Goal: Use online tool/utility: Utilize a website feature to perform a specific function

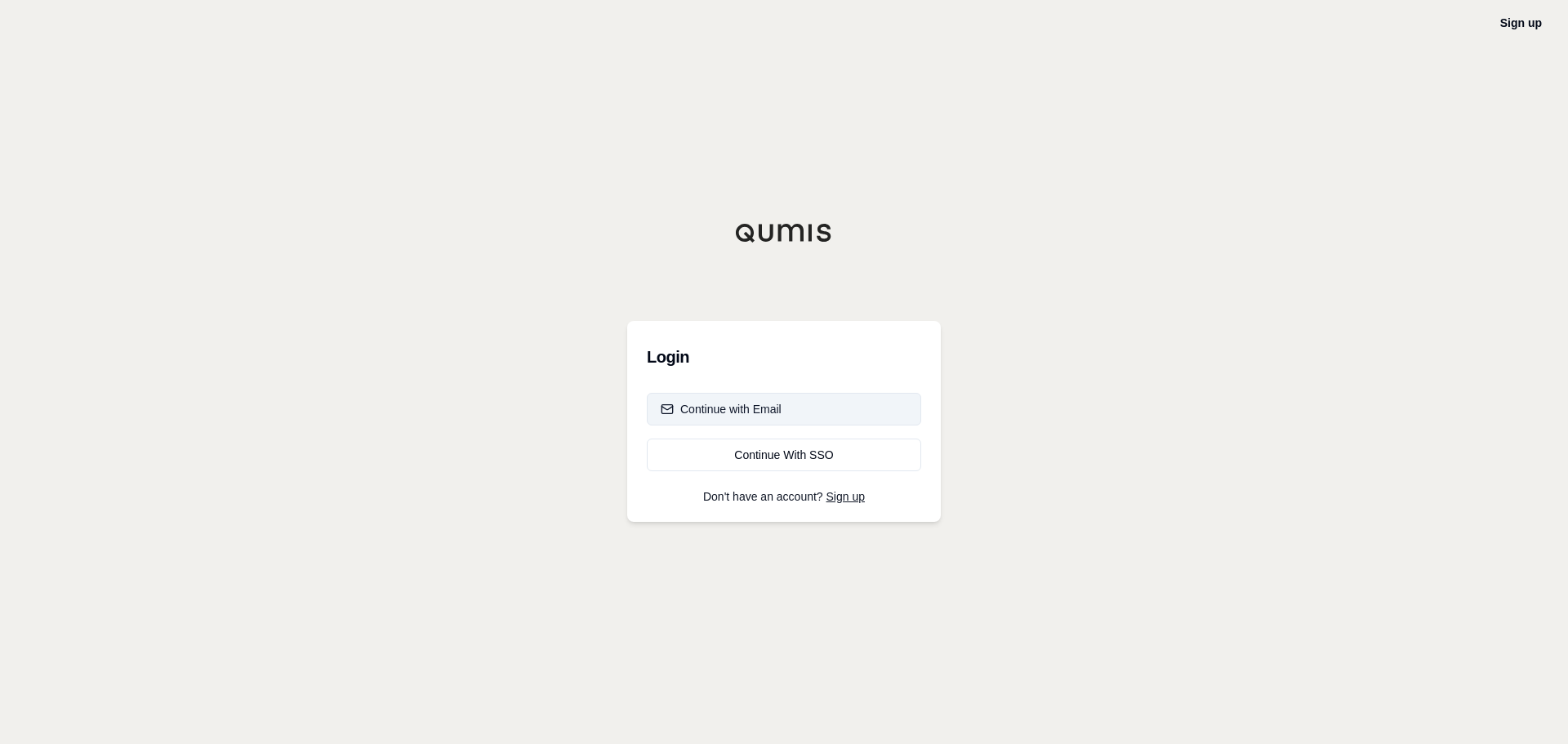
click at [804, 419] on button "Continue with Email" at bounding box center [784, 409] width 274 height 32
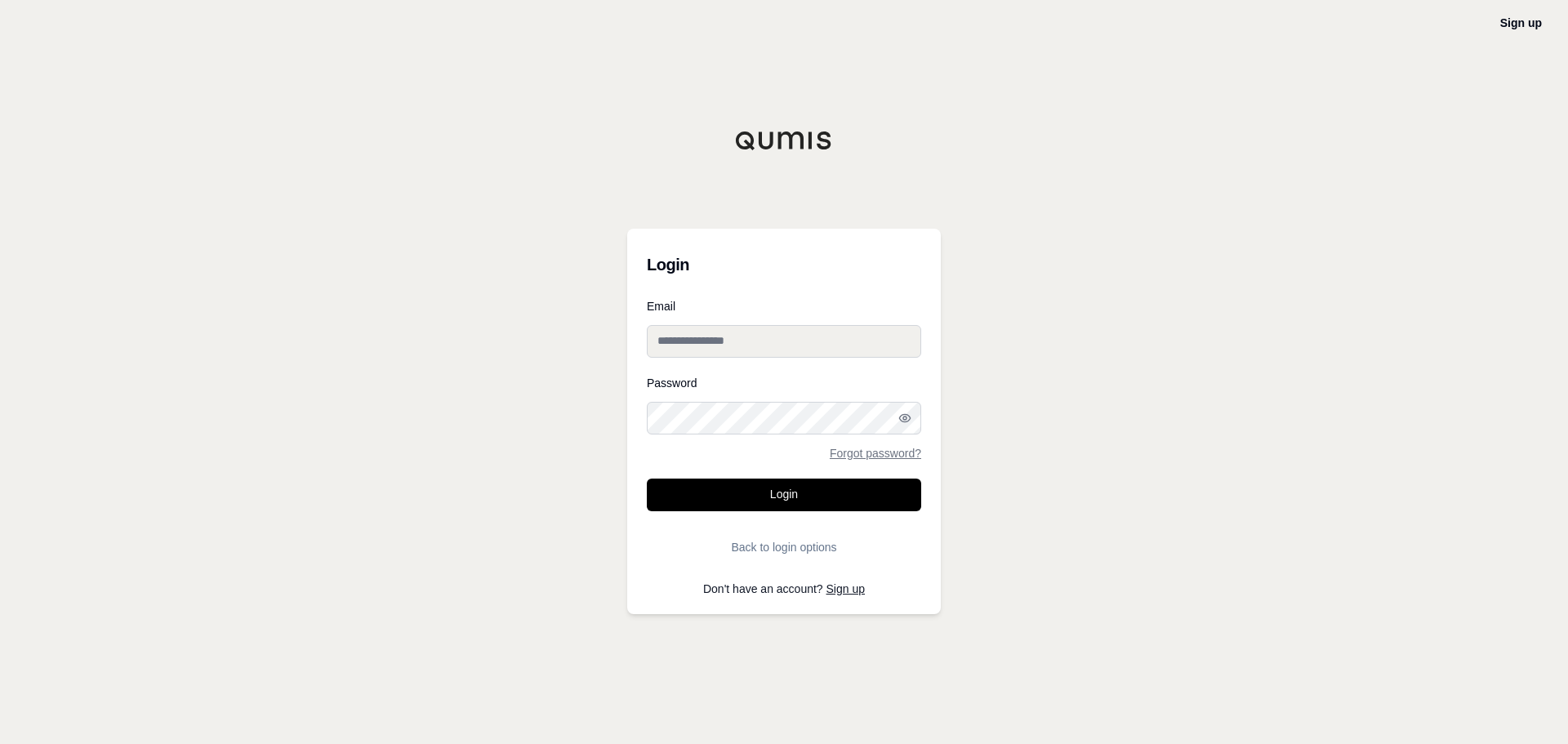
click at [670, 325] on input "Email" at bounding box center [784, 342] width 274 height 32
type input "**********"
click at [740, 490] on button "Login" at bounding box center [784, 495] width 274 height 32
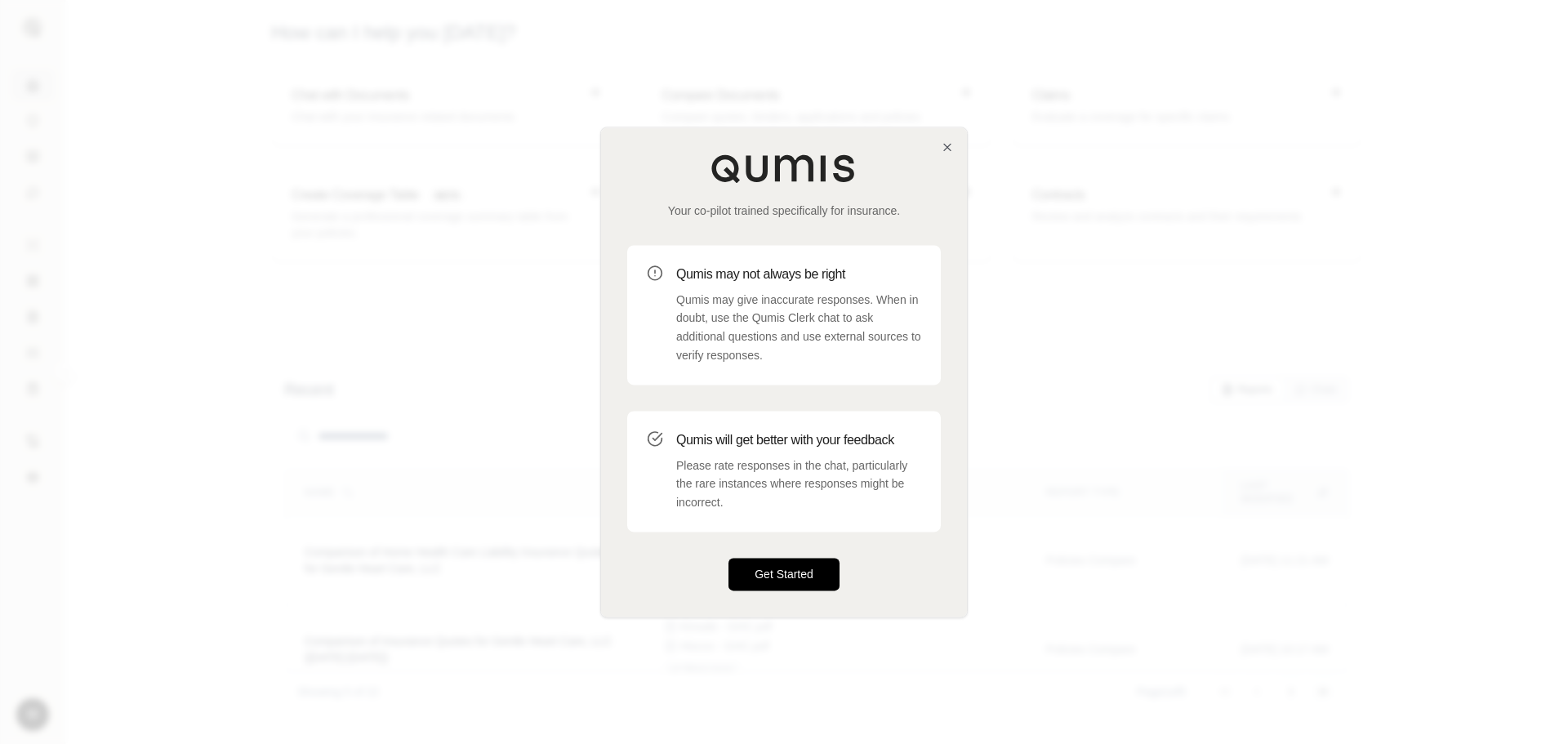
click at [766, 575] on button "Get Started" at bounding box center [784, 574] width 111 height 32
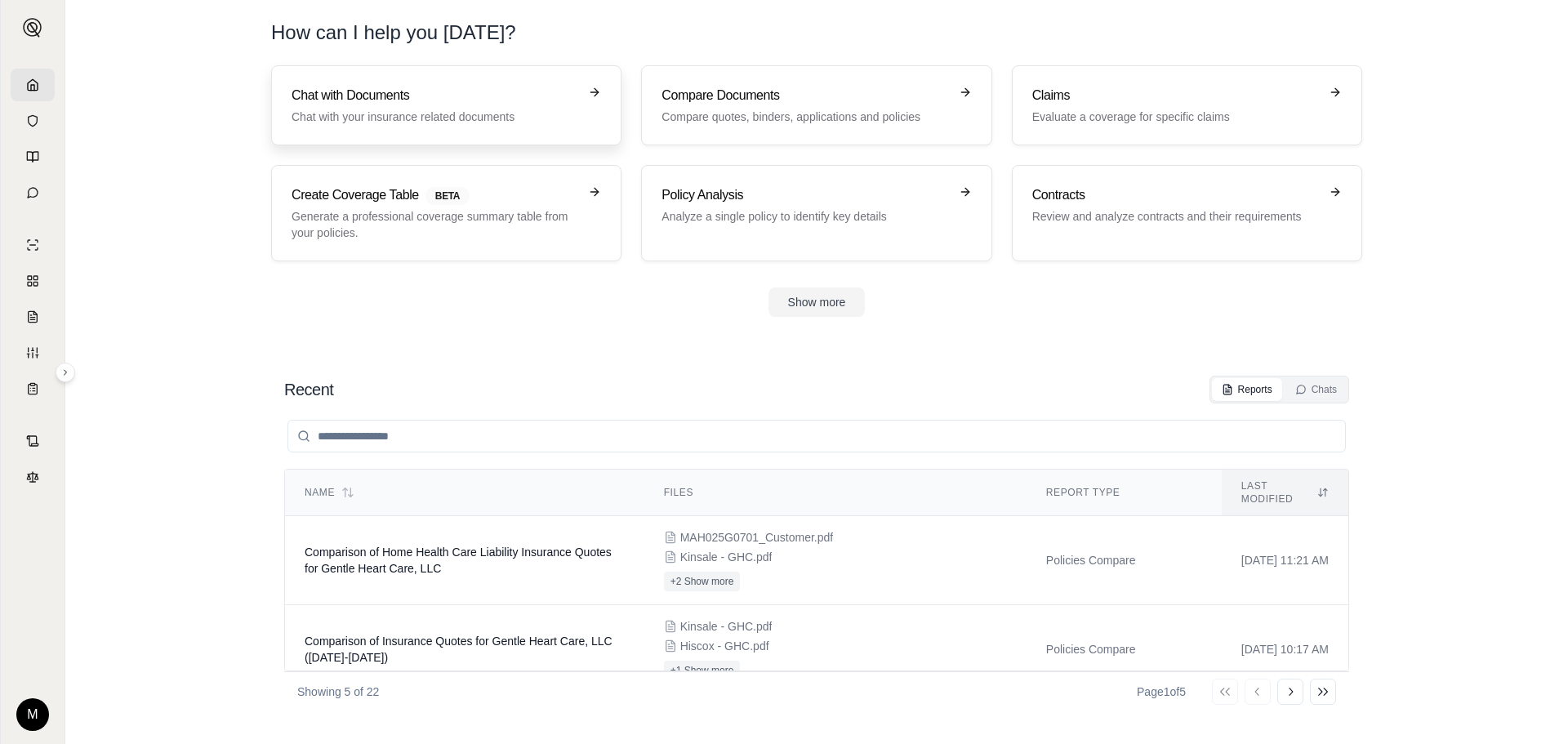
click at [457, 117] on p "Chat with your insurance related documents" at bounding box center [435, 117] width 287 height 16
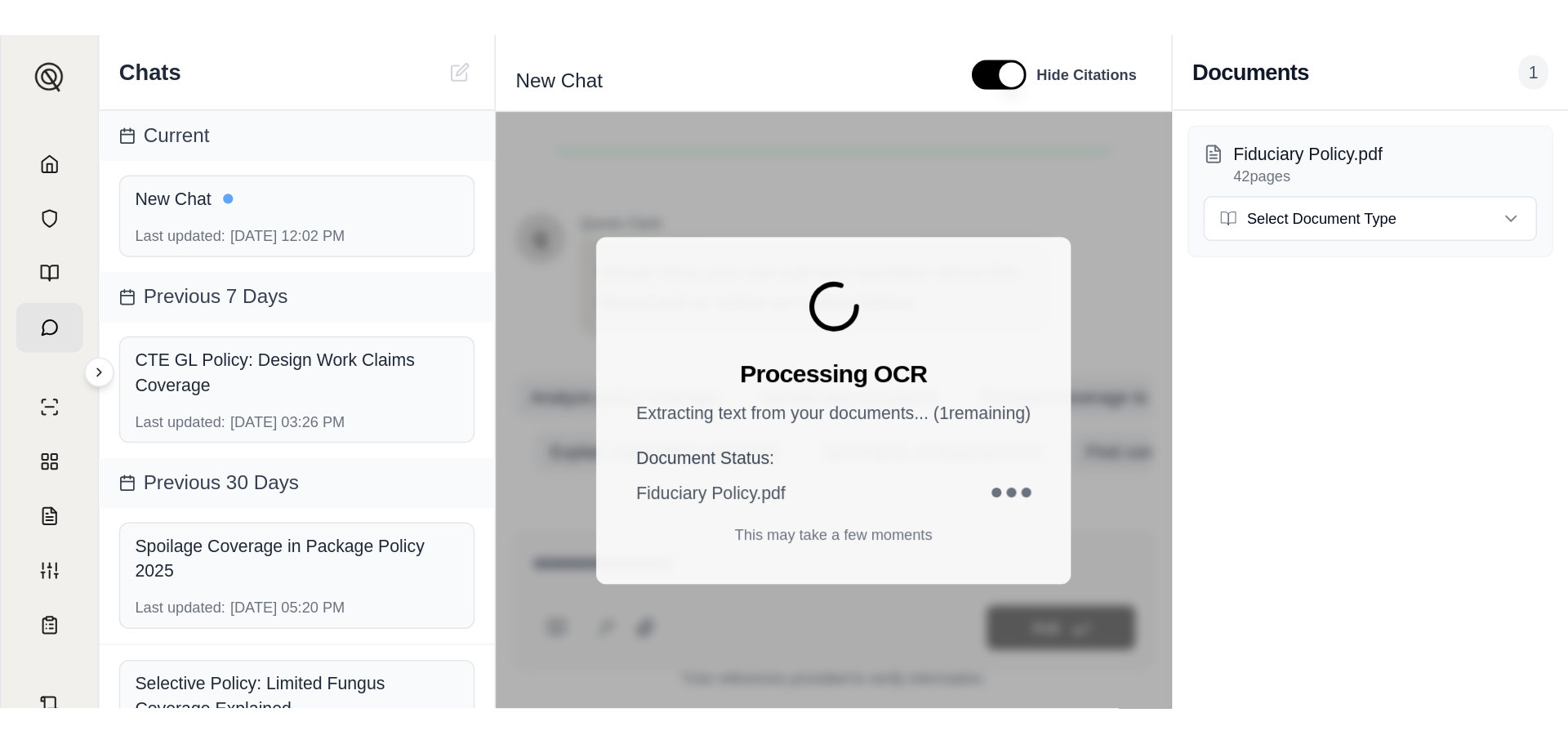
scroll to position [138, 0]
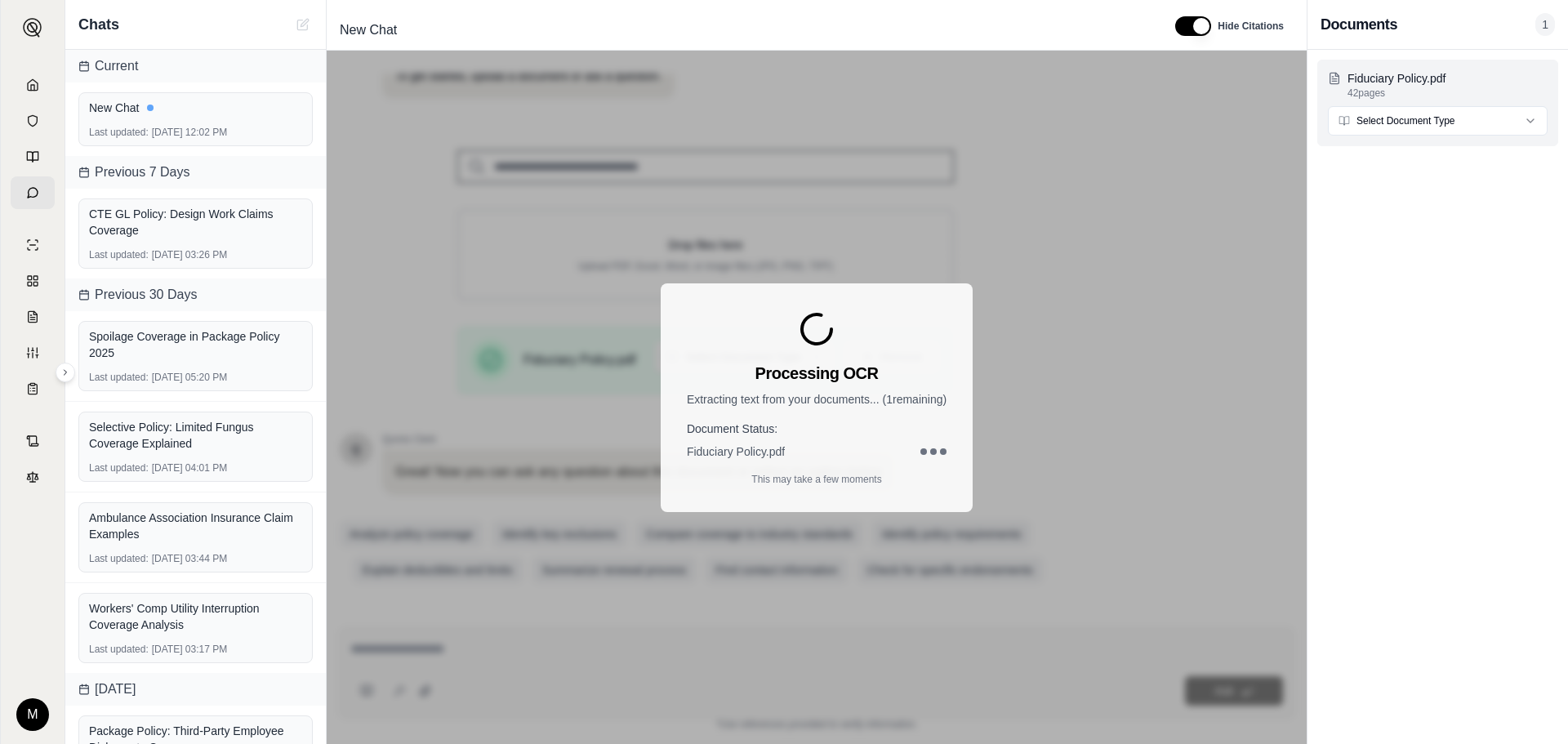
click at [1431, 125] on html "M Chats Current New Chat Last updated: [DATE] 12:02 PM Previous 7 Days CTE GL P…" at bounding box center [784, 372] width 1568 height 744
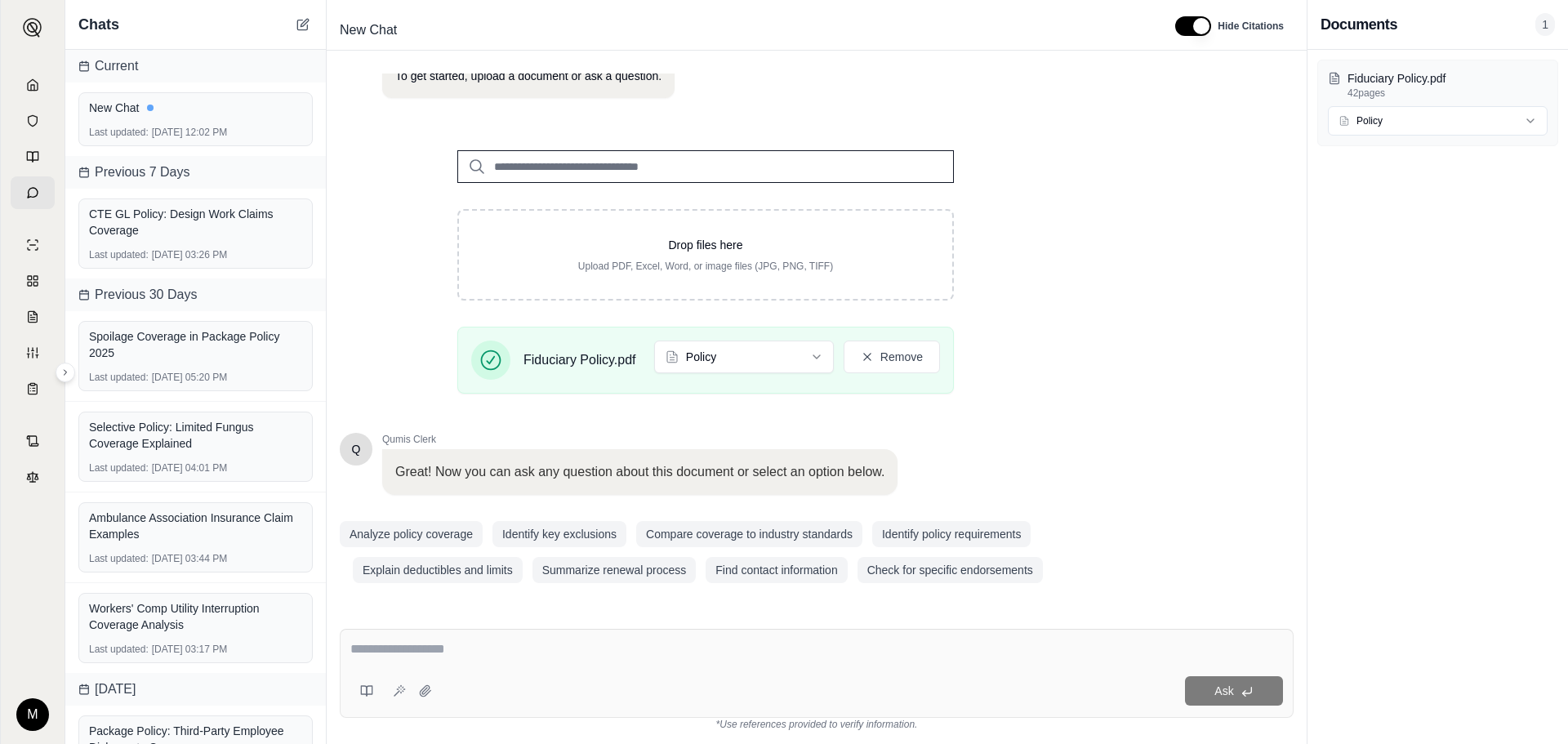
click at [522, 655] on textarea at bounding box center [817, 649] width 932 height 20
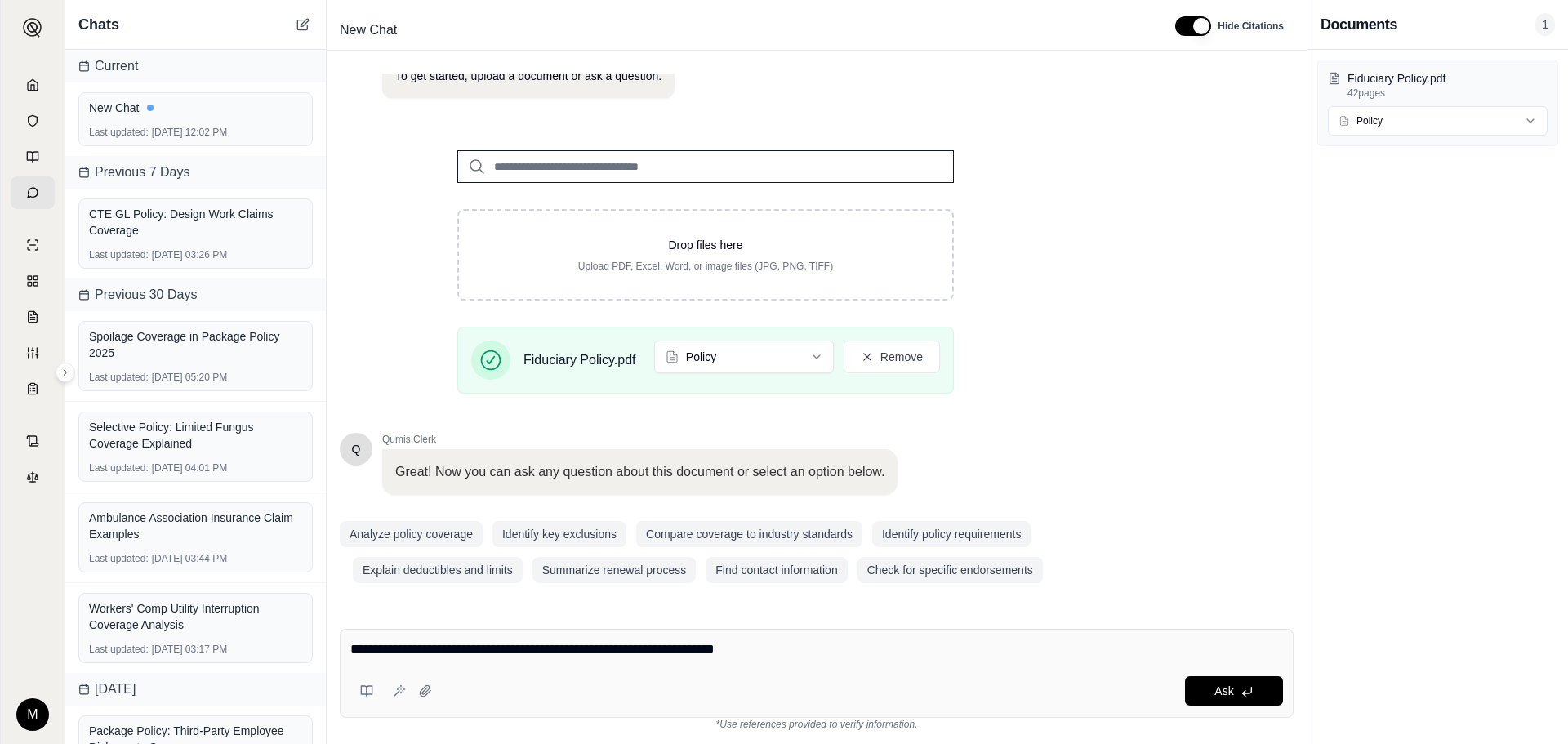
type textarea "**********"
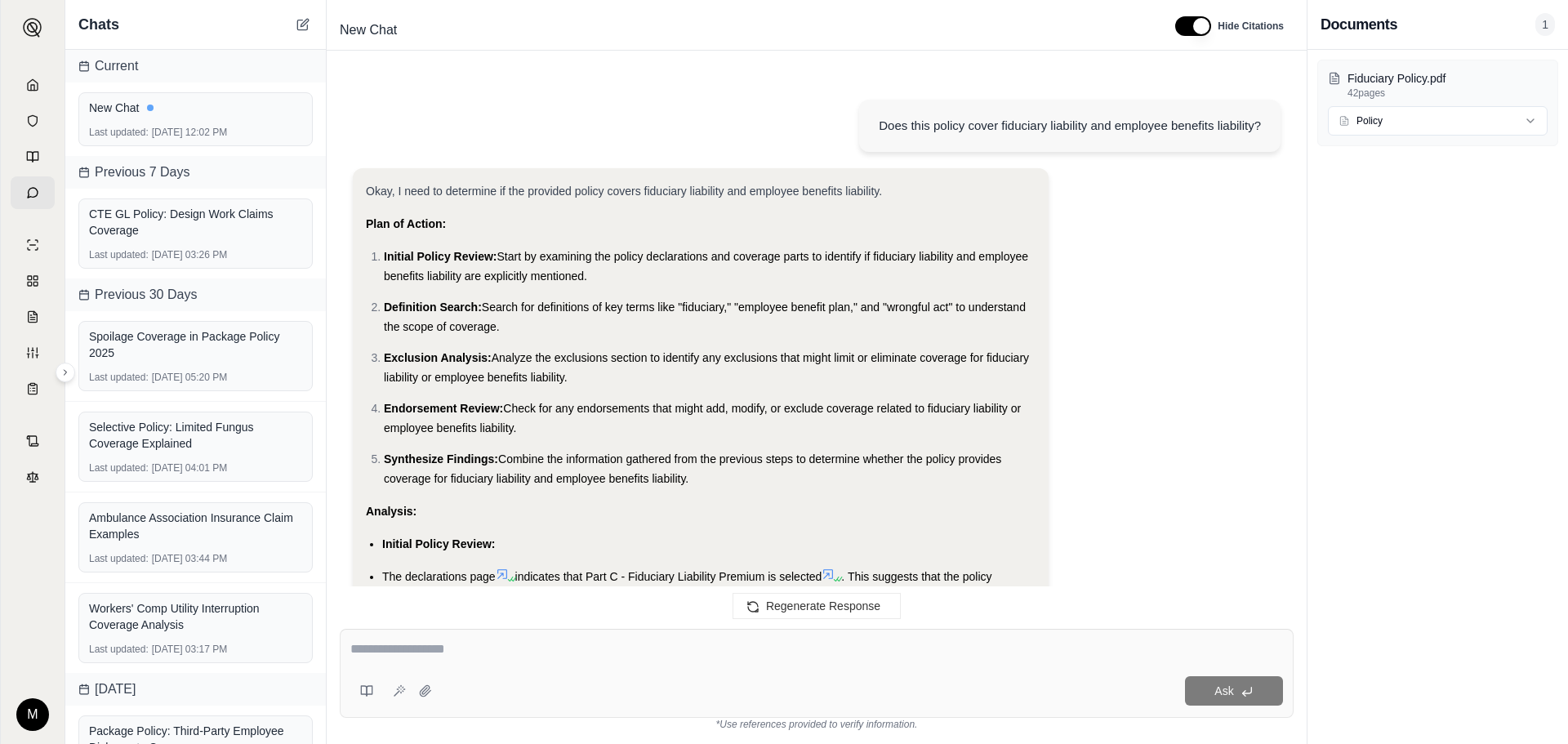
scroll to position [1382, 0]
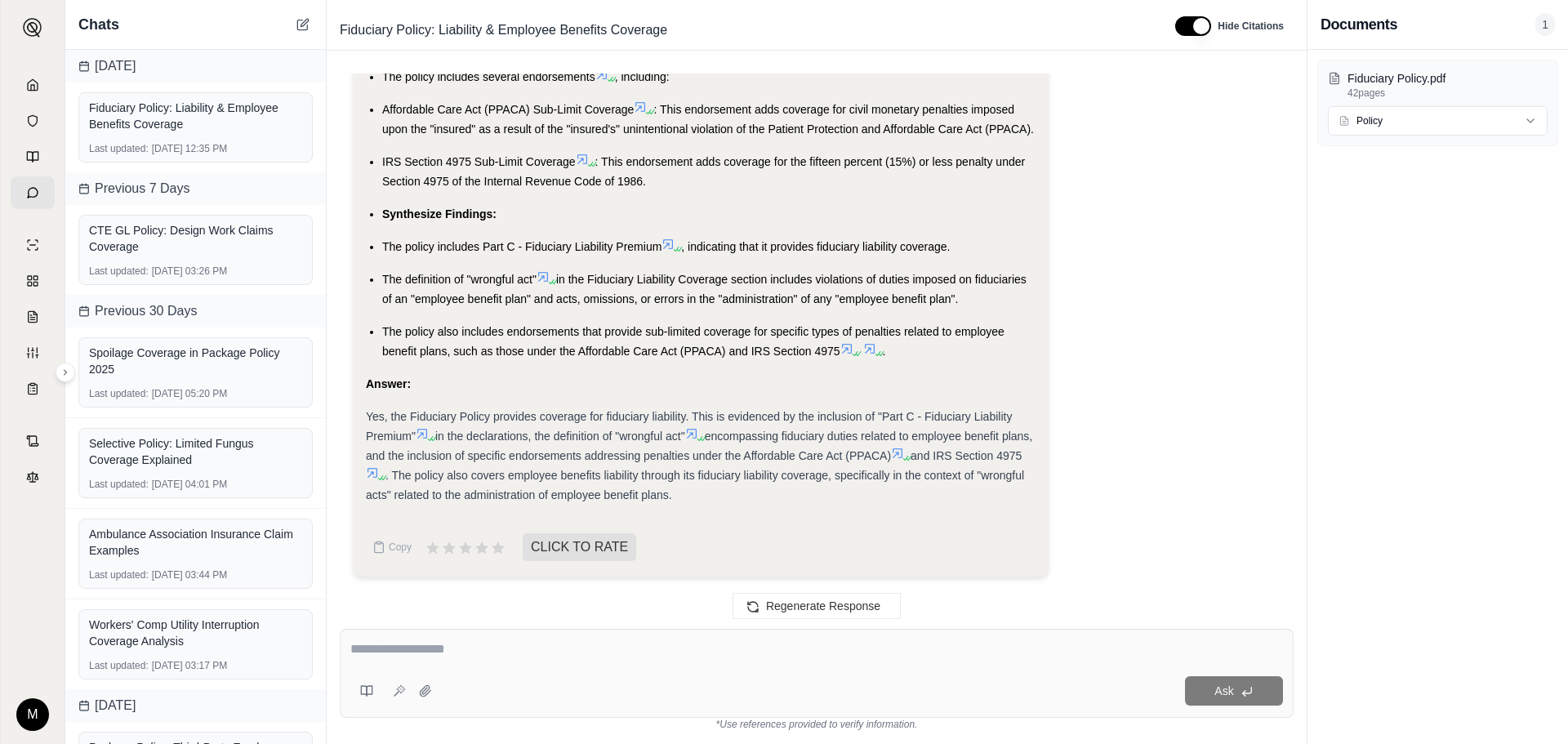
click at [721, 645] on textarea at bounding box center [817, 649] width 932 height 20
